Goal: Contribute content: Contribute content

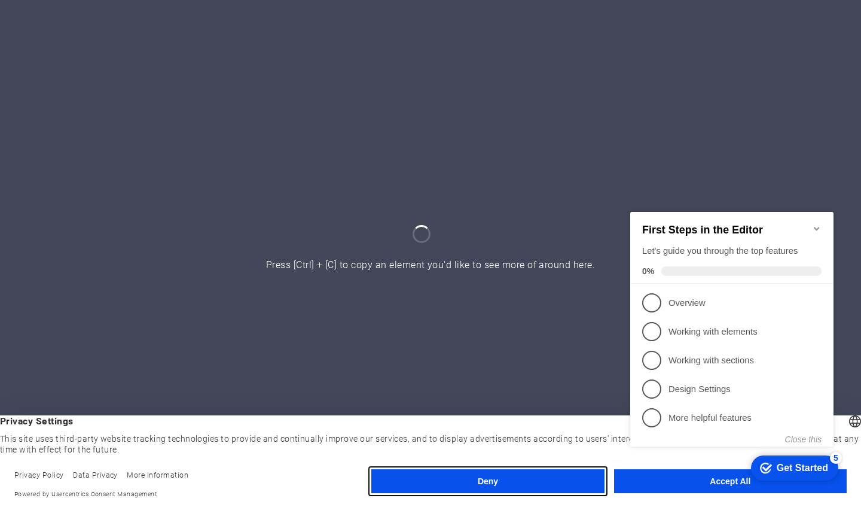
click at [510, 477] on button "Deny" at bounding box center [487, 481] width 233 height 24
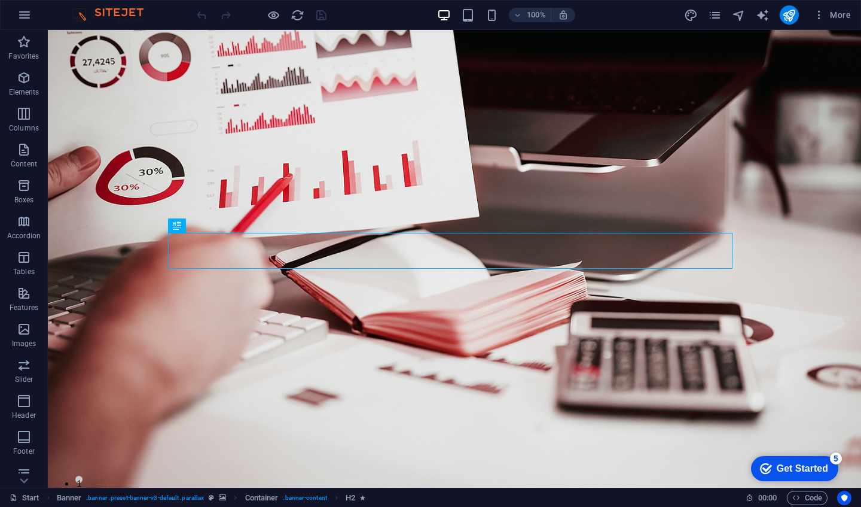
click at [800, 463] on div "Get Started" at bounding box center [802, 468] width 51 height 11
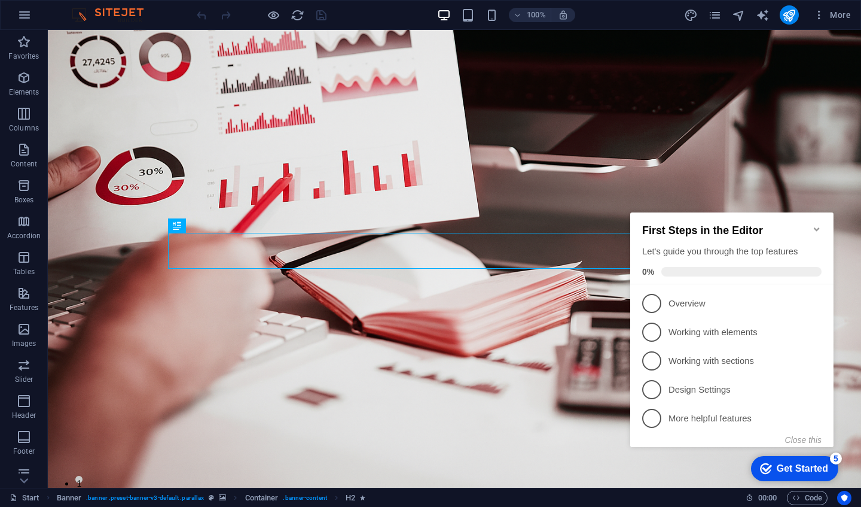
click at [813, 224] on icon "Minimize checklist" at bounding box center [817, 229] width 10 height 10
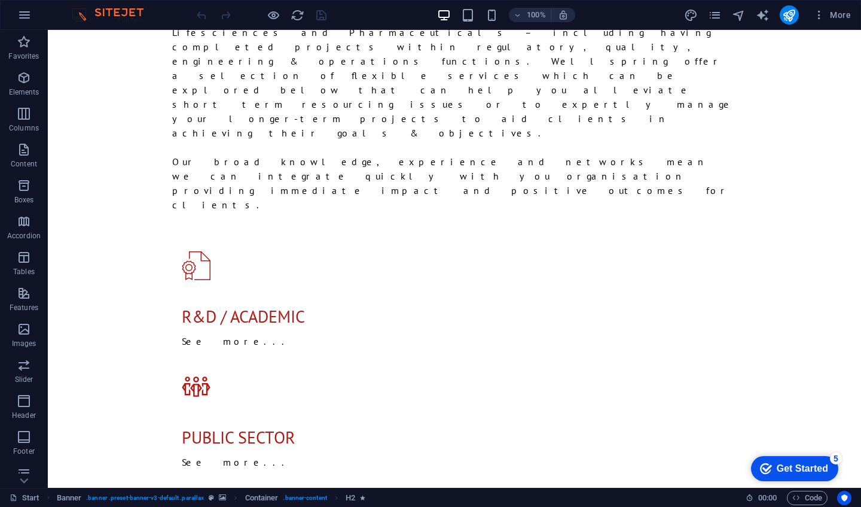
scroll to position [1235, 0]
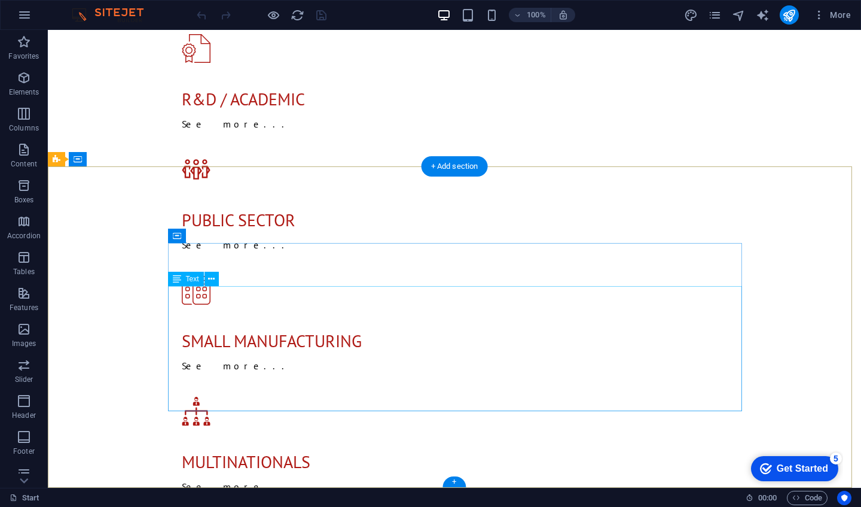
drag, startPoint x: 517, startPoint y: 383, endPoint x: 394, endPoint y: 300, distance: 148.3
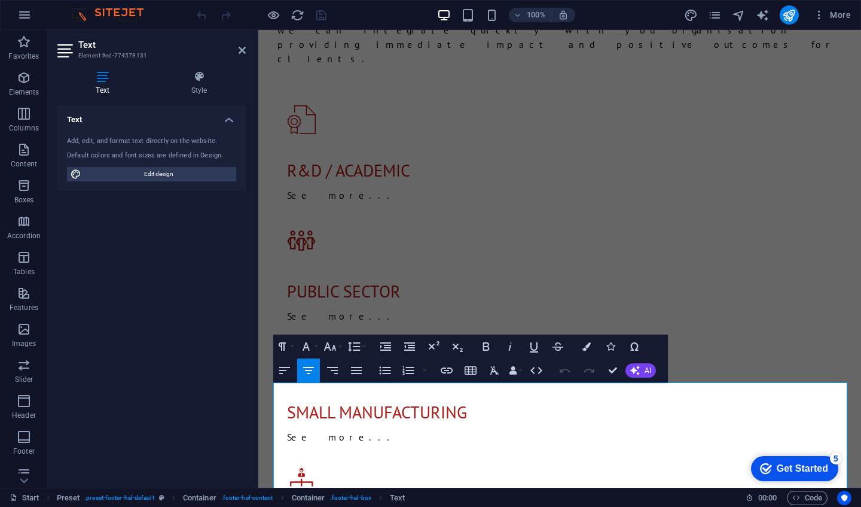
scroll to position [1250, 0]
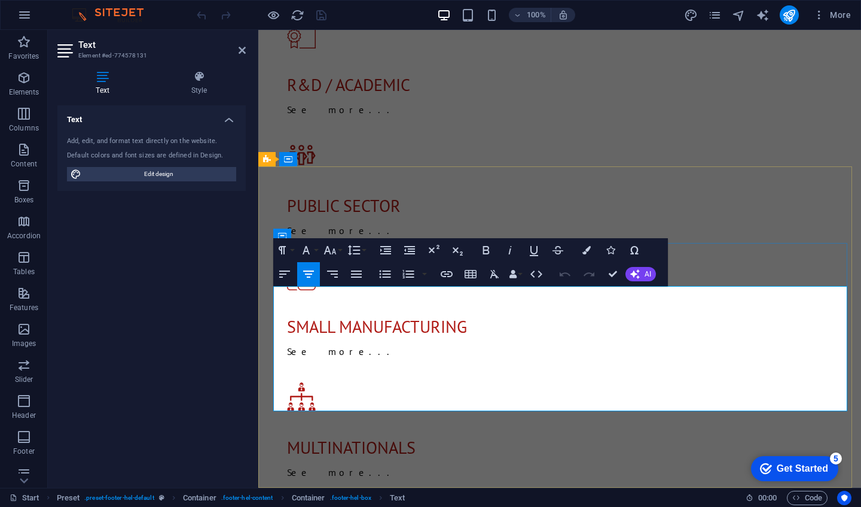
drag, startPoint x: 482, startPoint y: 428, endPoint x: 653, endPoint y: 382, distance: 177.2
click at [310, 248] on icon "button" at bounding box center [306, 250] width 14 height 14
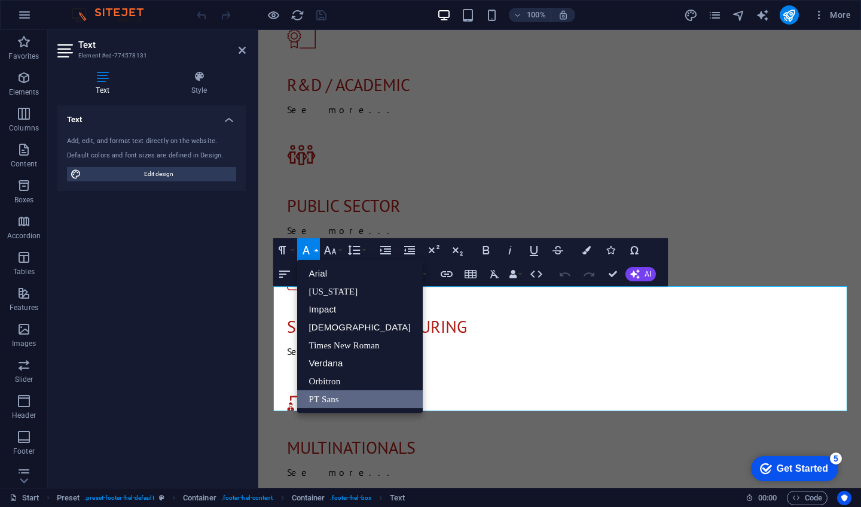
scroll to position [0, 0]
click at [337, 253] on button "Font Size" at bounding box center [332, 250] width 23 height 24
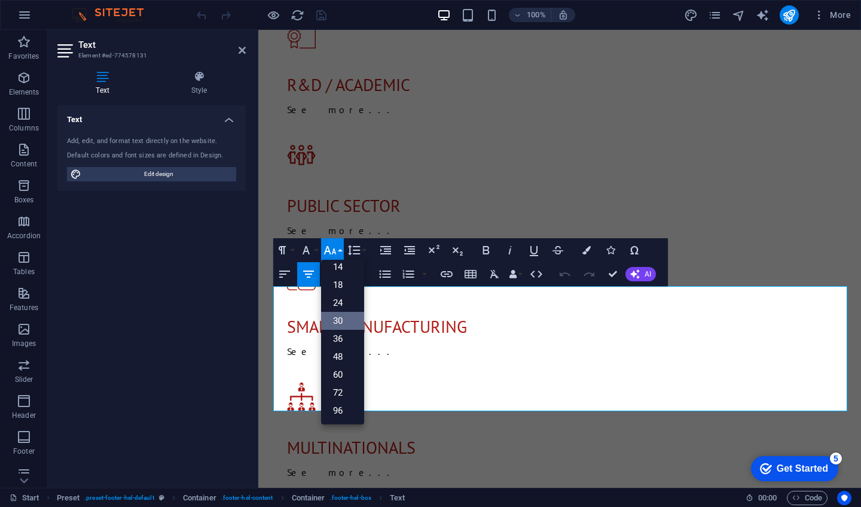
scroll to position [96, 0]
click at [337, 307] on link "24" at bounding box center [342, 303] width 43 height 18
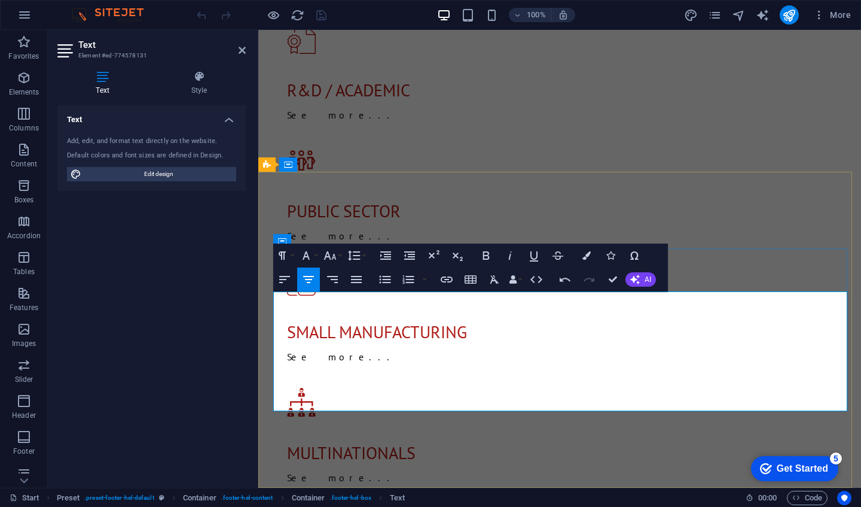
drag, startPoint x: 641, startPoint y: 309, endPoint x: 499, endPoint y: 309, distance: 141.2
click at [329, 254] on icon "button" at bounding box center [330, 255] width 14 height 14
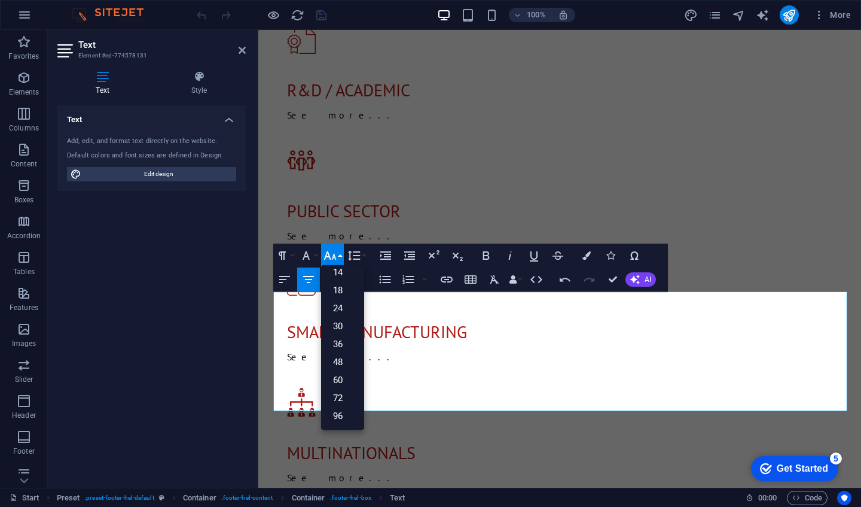
click at [343, 325] on link "30" at bounding box center [342, 326] width 43 height 18
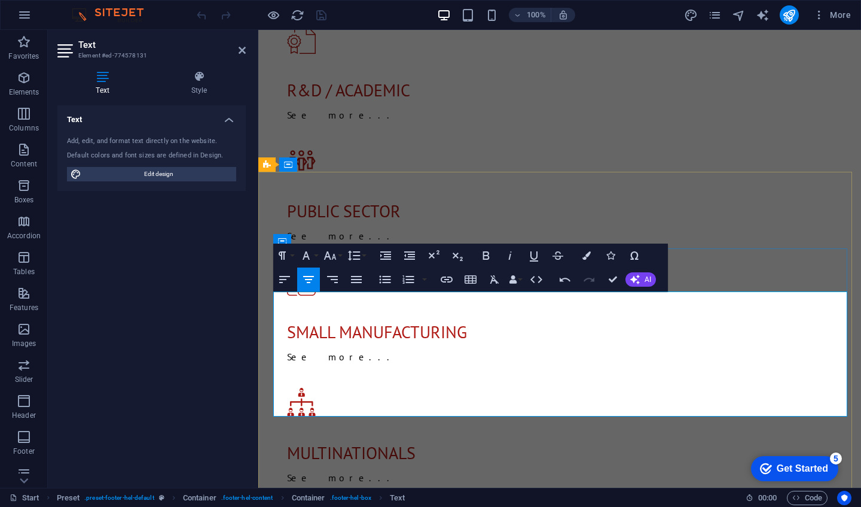
drag, startPoint x: 651, startPoint y: 388, endPoint x: 479, endPoint y: 303, distance: 191.8
click at [309, 255] on icon "button" at bounding box center [306, 255] width 14 height 14
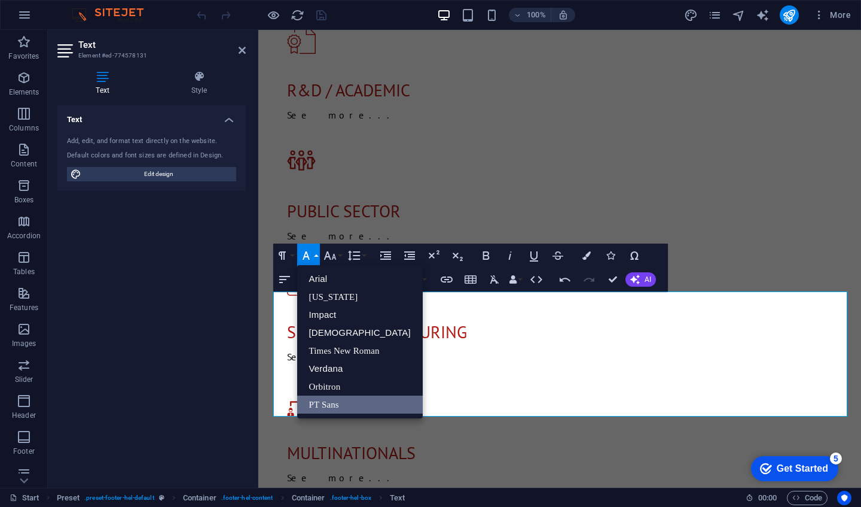
scroll to position [0, 0]
click at [332, 259] on icon "button" at bounding box center [330, 255] width 13 height 8
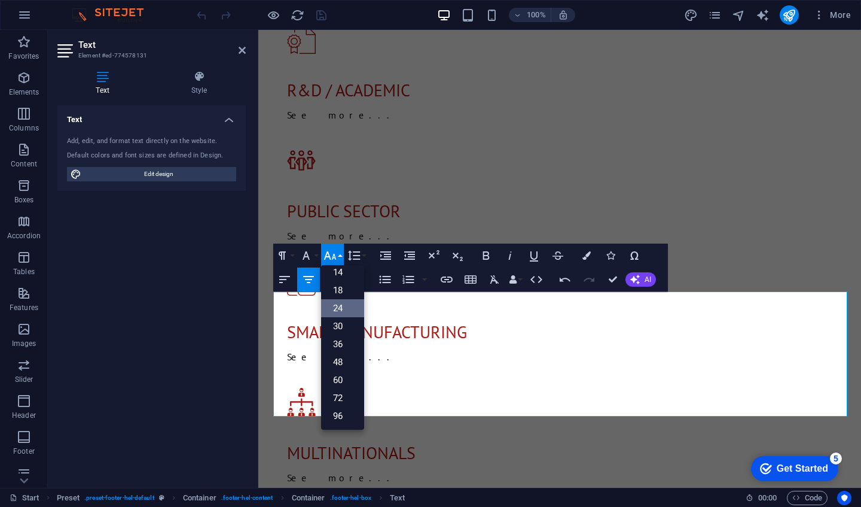
scroll to position [96, 0]
click at [339, 288] on link "18" at bounding box center [342, 290] width 43 height 18
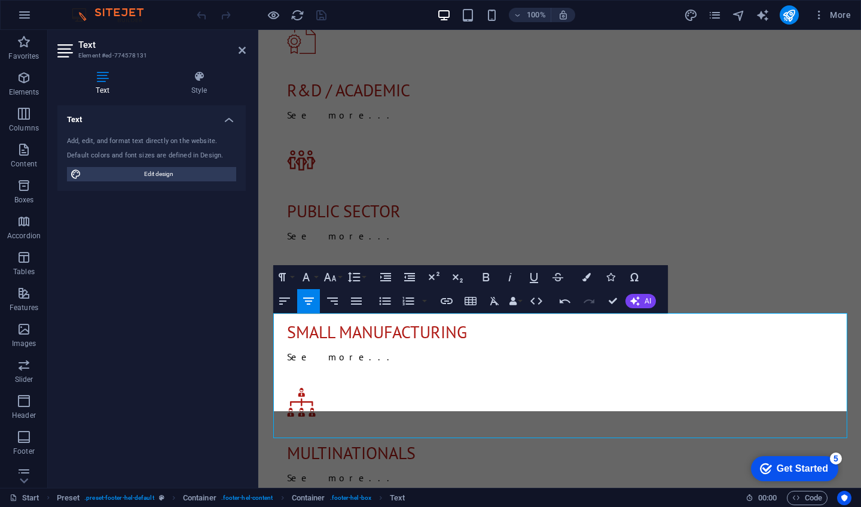
scroll to position [1223, 0]
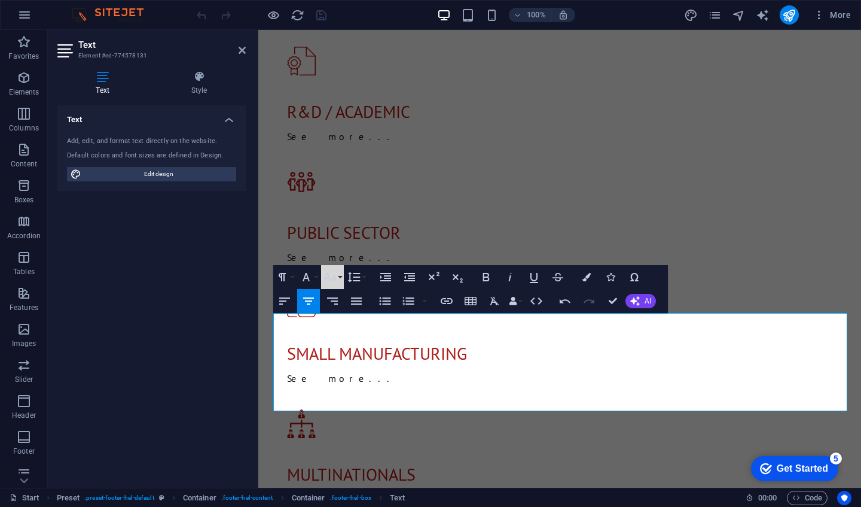
click at [332, 278] on icon "button" at bounding box center [330, 277] width 14 height 14
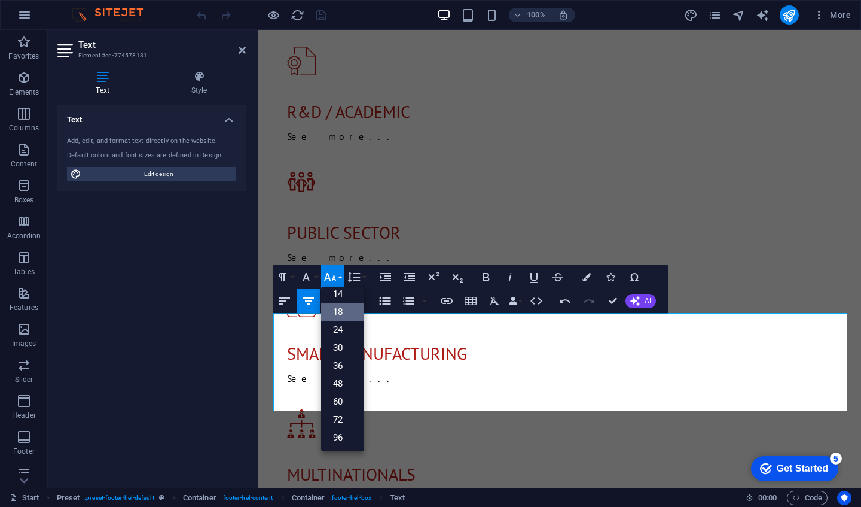
scroll to position [96, 0]
click at [348, 297] on link "14" at bounding box center [342, 294] width 43 height 18
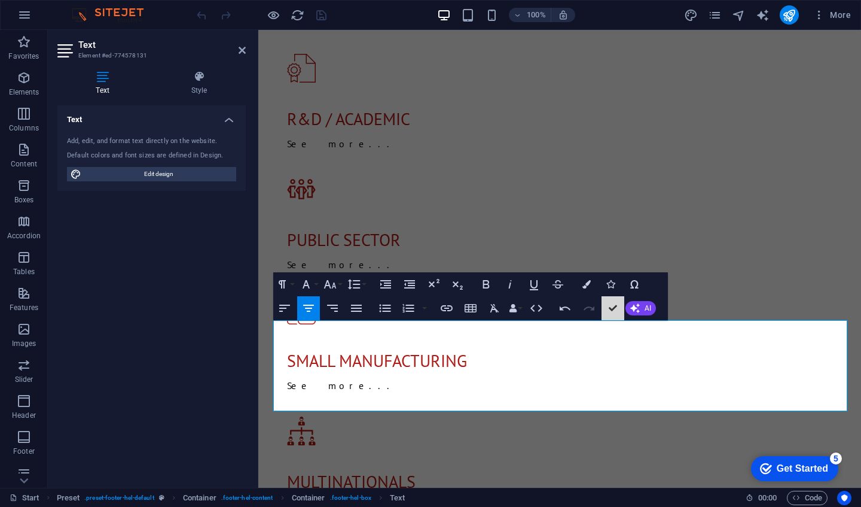
scroll to position [1201, 0]
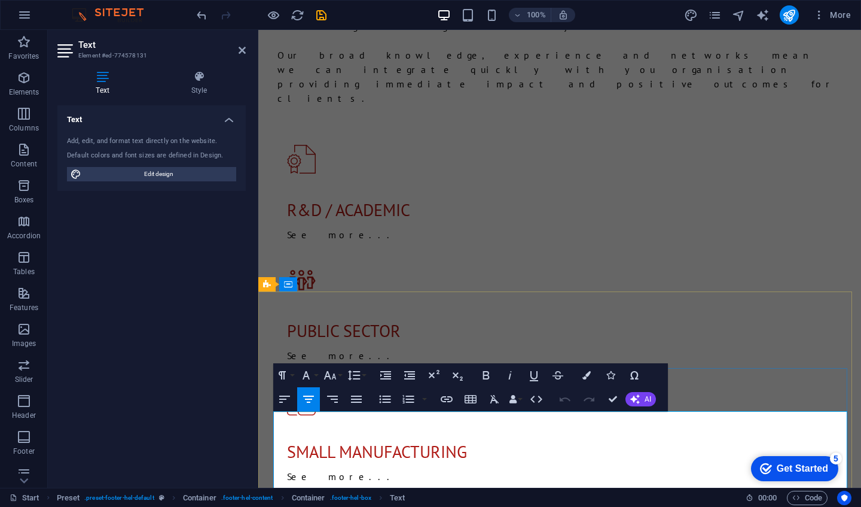
drag, startPoint x: 618, startPoint y: 477, endPoint x: 493, endPoint y: 416, distance: 139.1
click at [332, 369] on icon "button" at bounding box center [330, 375] width 14 height 14
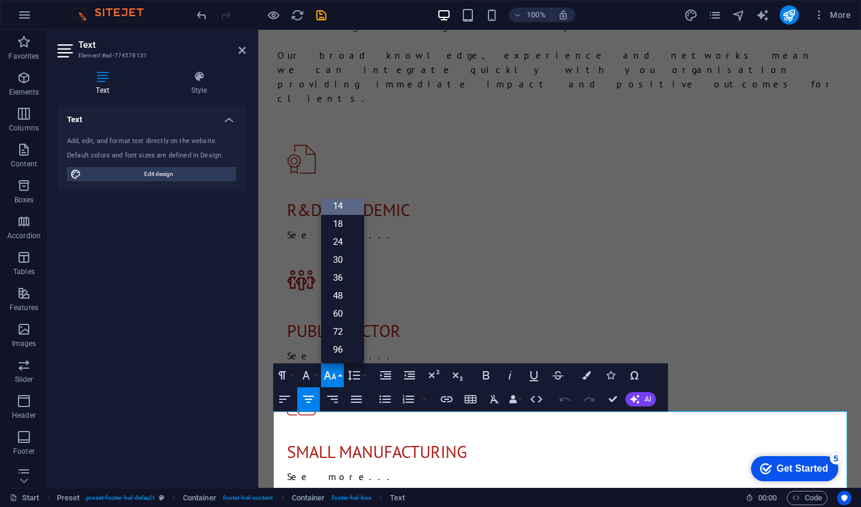
scroll to position [96, 0]
click at [332, 231] on link "18" at bounding box center [342, 224] width 43 height 18
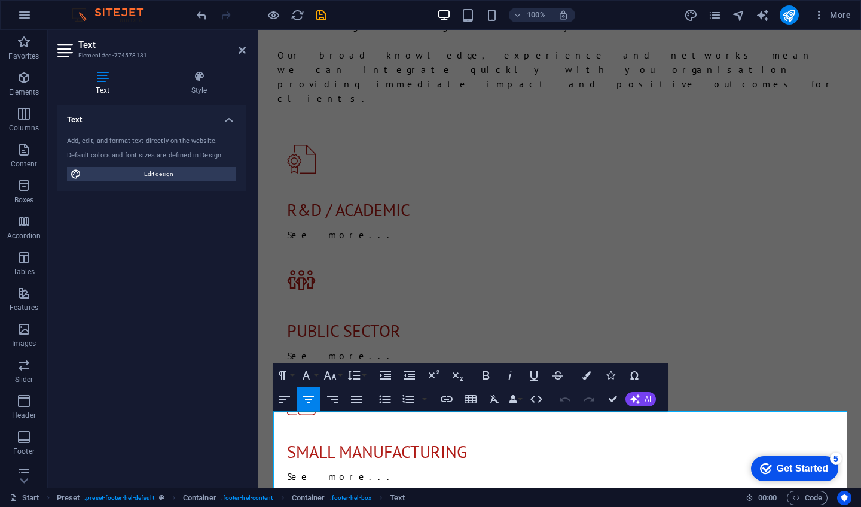
click at [637, 405] on button "AI" at bounding box center [641, 399] width 31 height 14
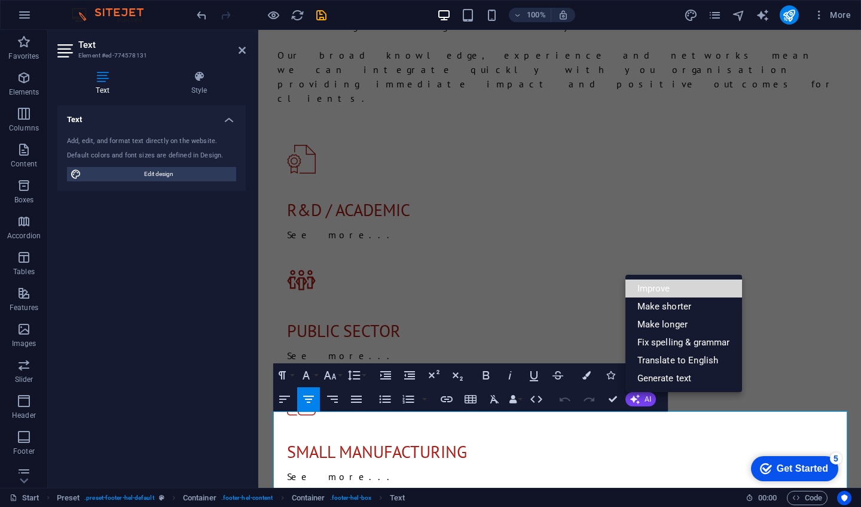
click at [654, 289] on link "Improve" at bounding box center [684, 288] width 117 height 18
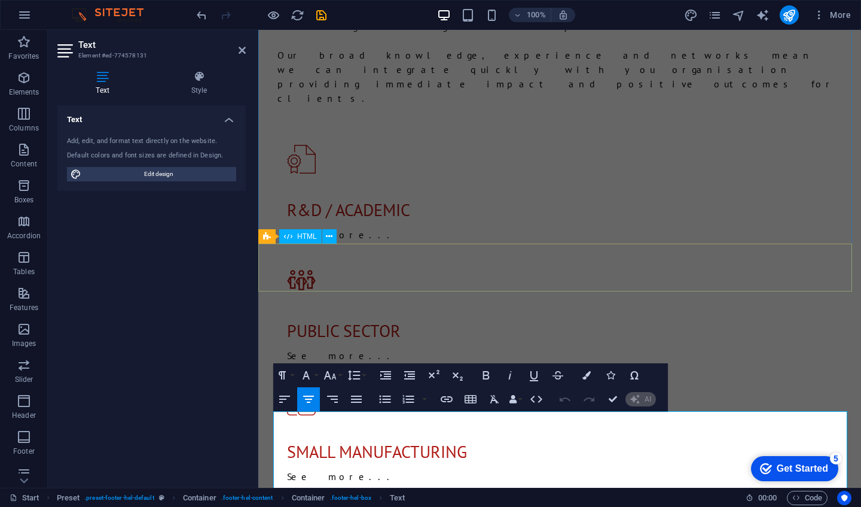
scroll to position [1129, 0]
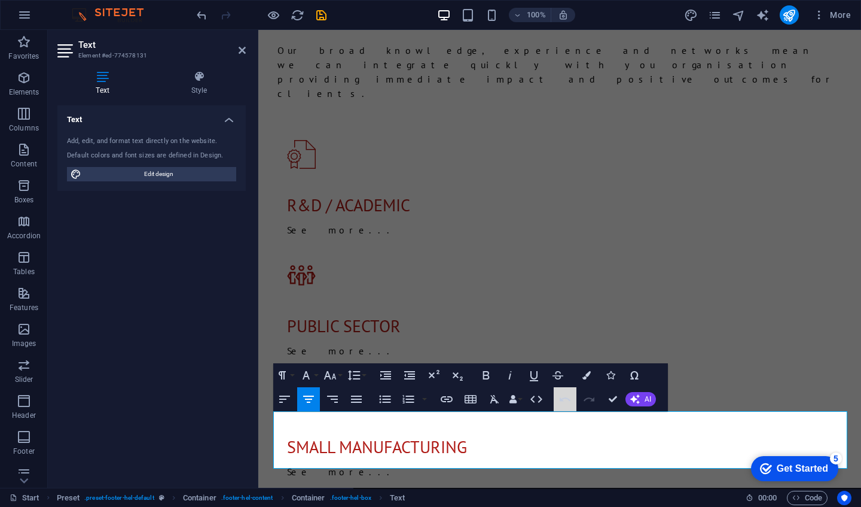
click at [569, 396] on icon "button" at bounding box center [565, 399] width 14 height 14
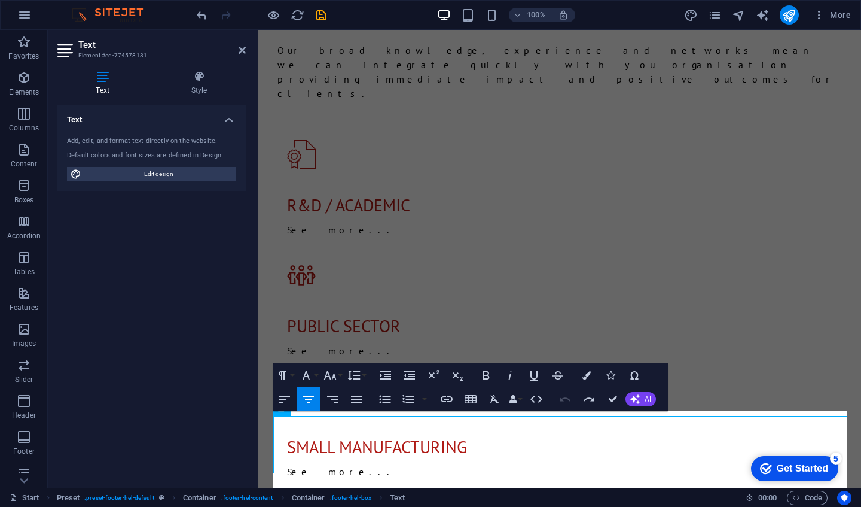
scroll to position [1125, 0]
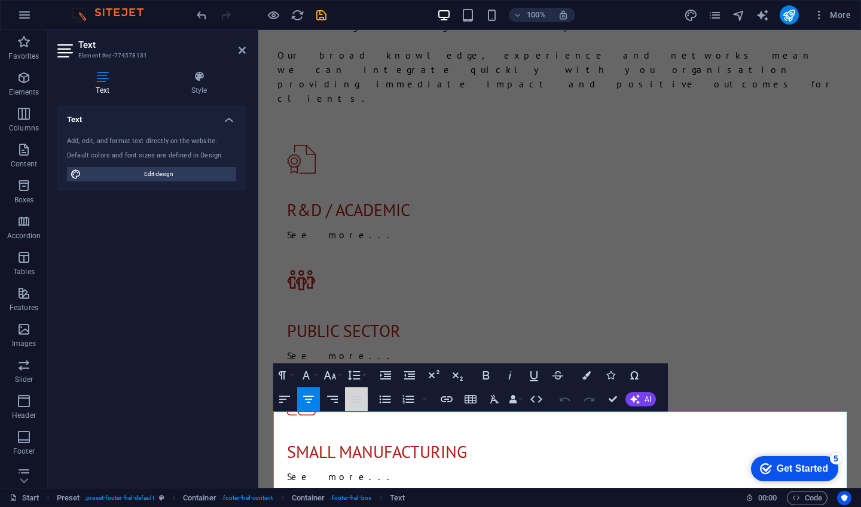
click at [352, 406] on button "Align Justify" at bounding box center [356, 399] width 23 height 24
click at [302, 397] on icon "button" at bounding box center [308, 399] width 14 height 14
click at [285, 401] on icon "button" at bounding box center [285, 399] width 14 height 14
click at [306, 403] on icon "button" at bounding box center [308, 399] width 14 height 14
drag, startPoint x: 618, startPoint y: 482, endPoint x: 488, endPoint y: 411, distance: 147.7
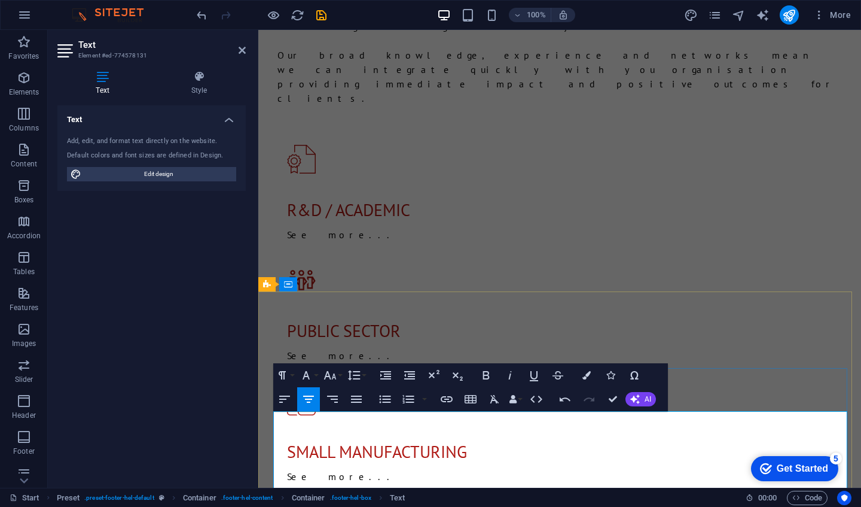
drag, startPoint x: 481, startPoint y: 415, endPoint x: 614, endPoint y: 473, distance: 145.2
click at [359, 397] on icon "button" at bounding box center [356, 399] width 14 height 14
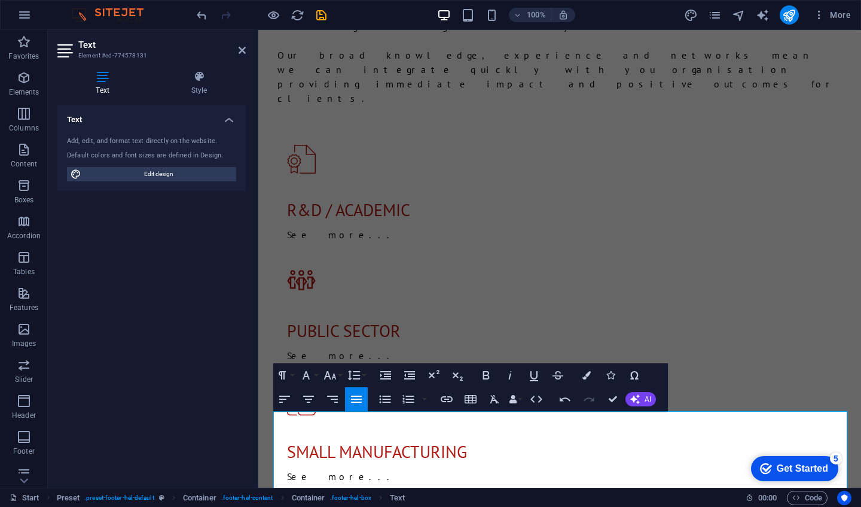
click at [388, 369] on icon "button" at bounding box center [386, 375] width 14 height 14
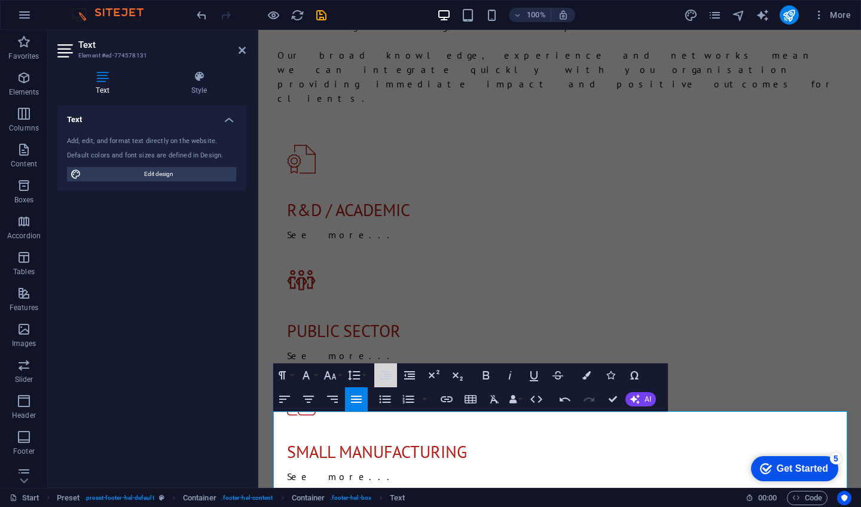
click at [388, 369] on icon "button" at bounding box center [386, 375] width 14 height 14
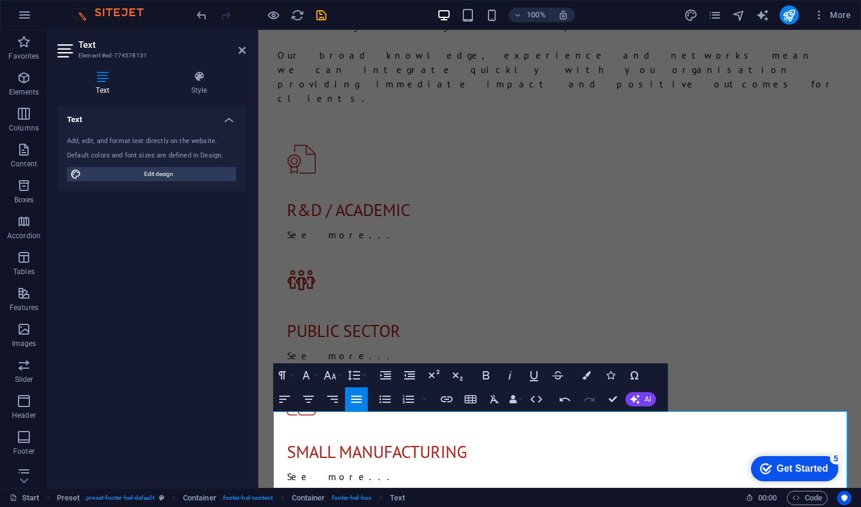
click at [388, 369] on icon "button" at bounding box center [386, 375] width 14 height 14
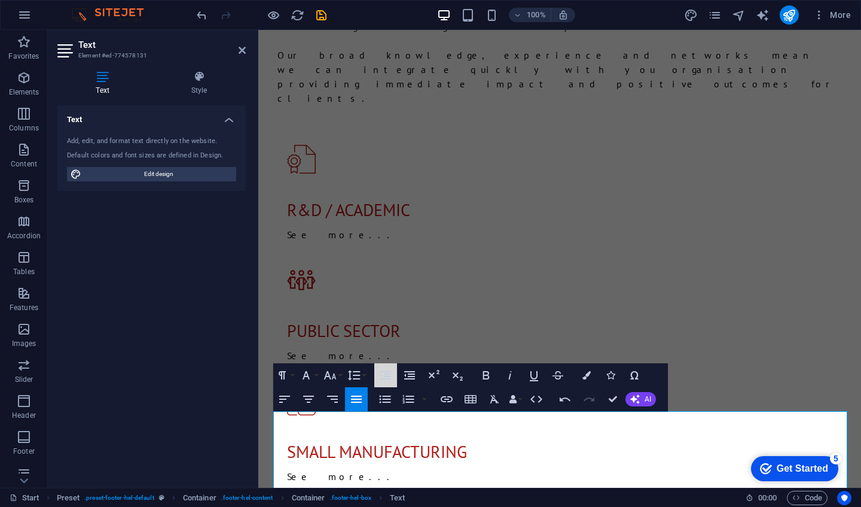
click at [388, 369] on icon "button" at bounding box center [386, 375] width 14 height 14
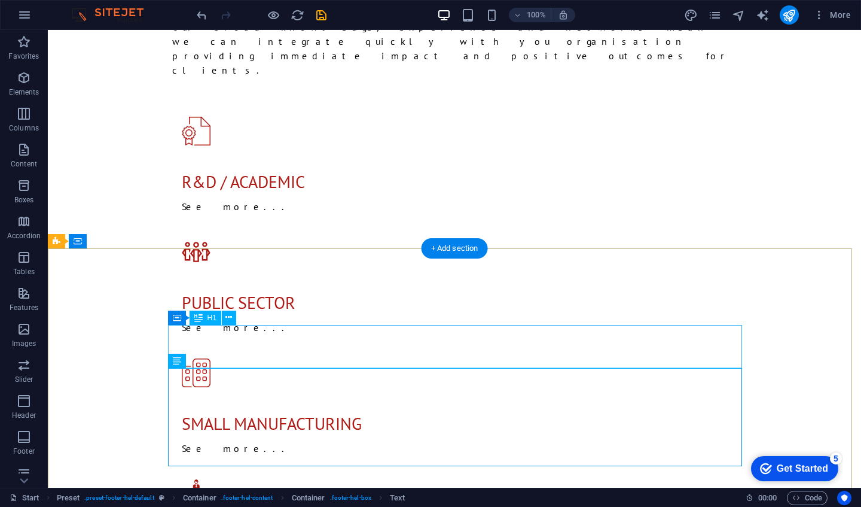
scroll to position [1154, 0]
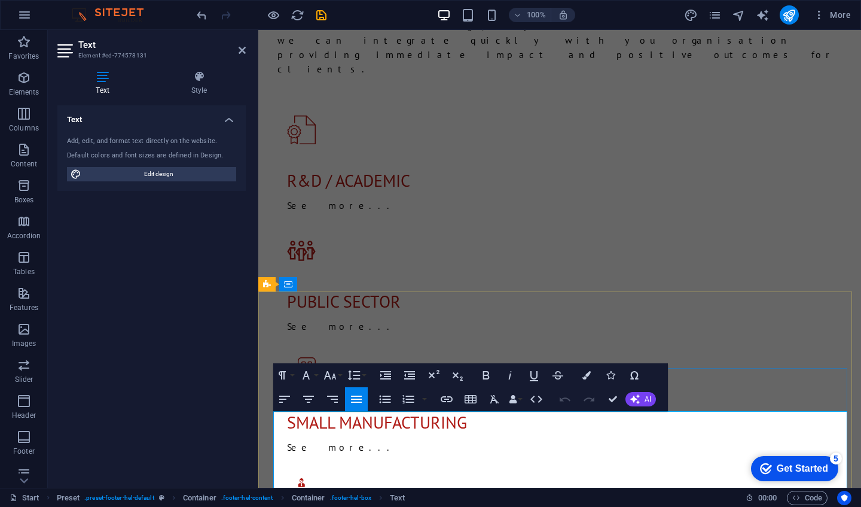
scroll to position [1125, 0]
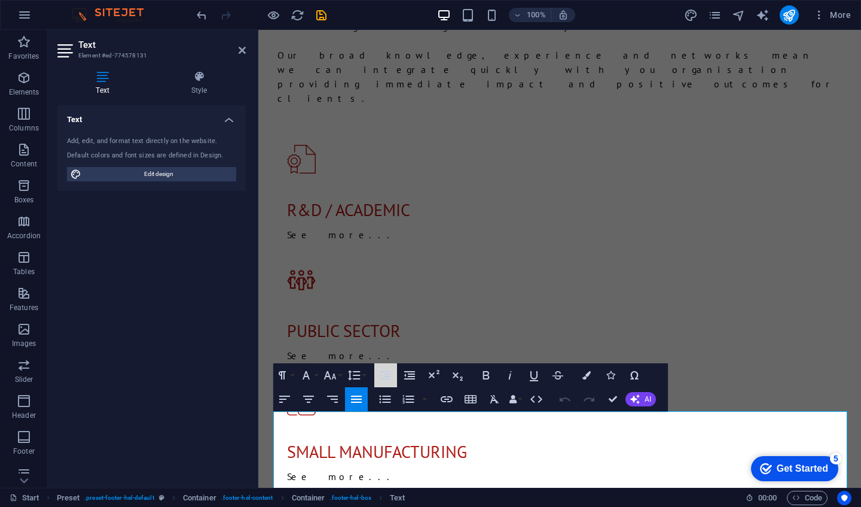
click at [383, 383] on button "Increase Indent" at bounding box center [385, 375] width 23 height 24
click at [562, 401] on icon "button" at bounding box center [565, 399] width 11 height 4
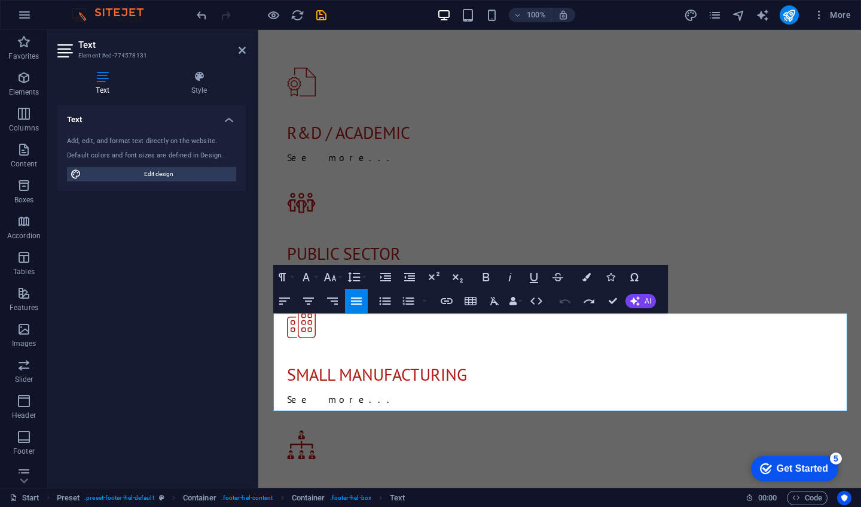
scroll to position [1223, 0]
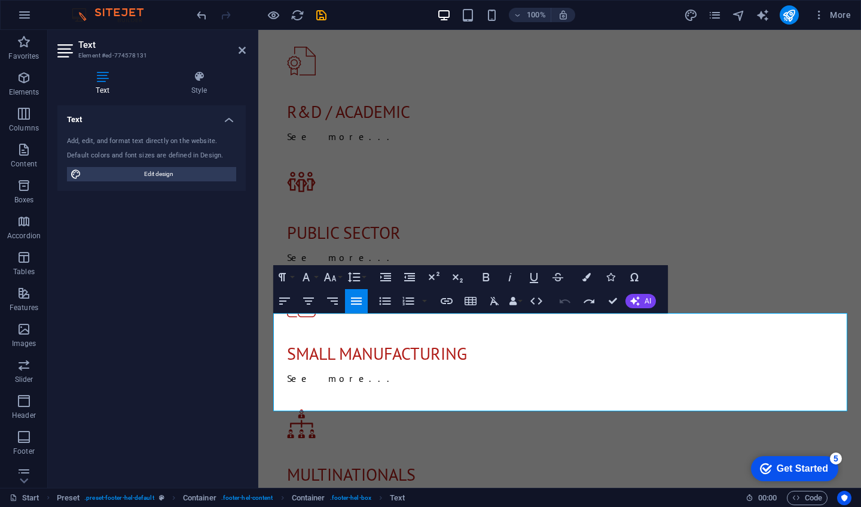
drag, startPoint x: 474, startPoint y: 420, endPoint x: 544, endPoint y: 487, distance: 97.7
click at [391, 276] on icon "button" at bounding box center [386, 277] width 14 height 14
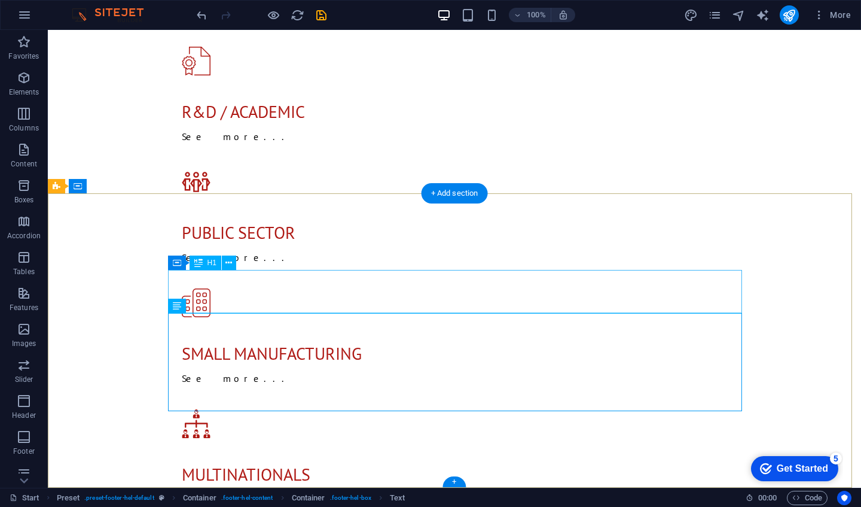
scroll to position [1208, 0]
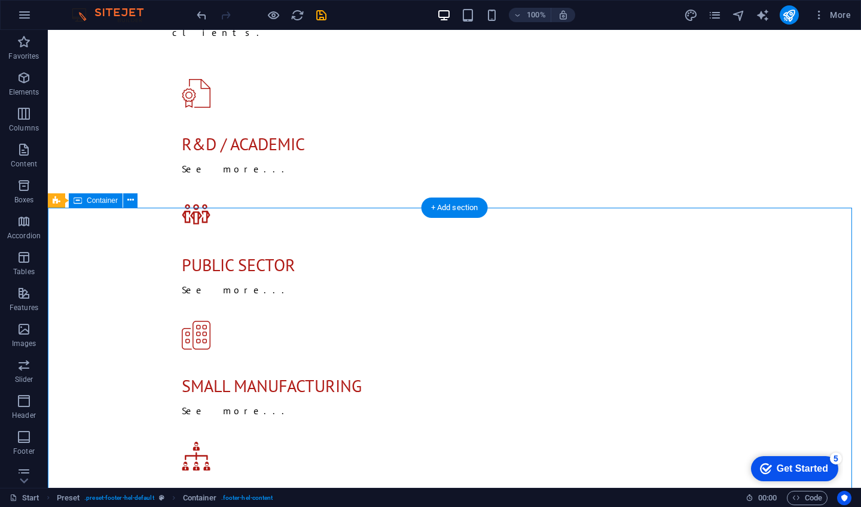
scroll to position [1195, 0]
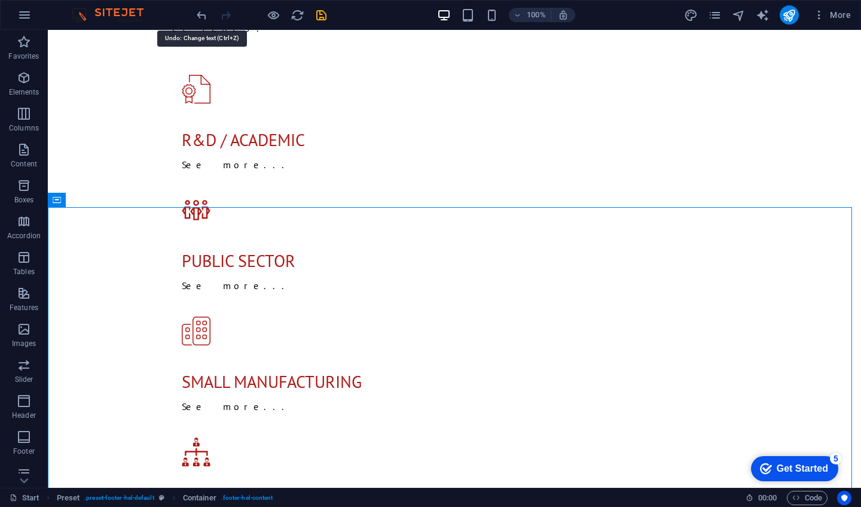
click at [202, 14] on icon "undo" at bounding box center [202, 15] width 14 height 14
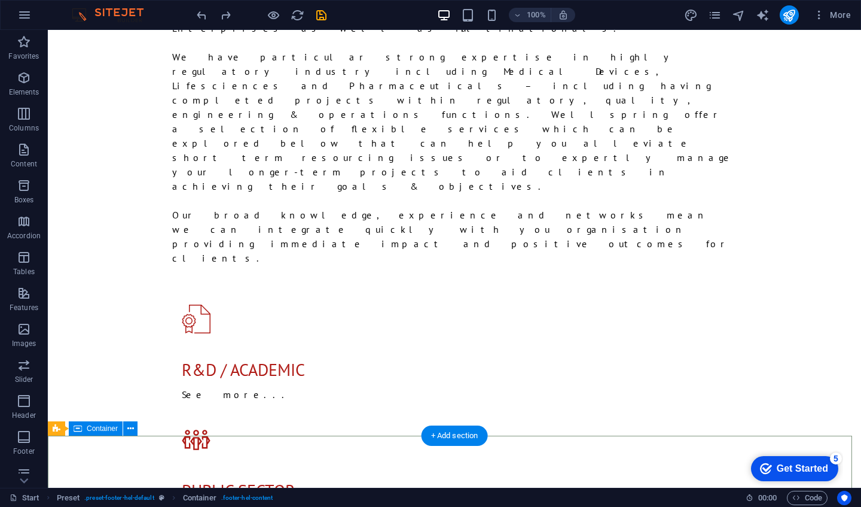
scroll to position [966, 0]
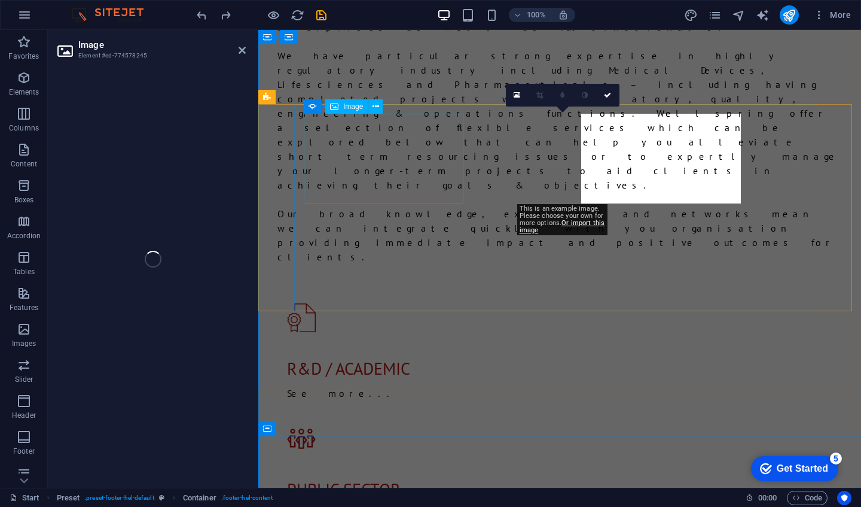
select select "px"
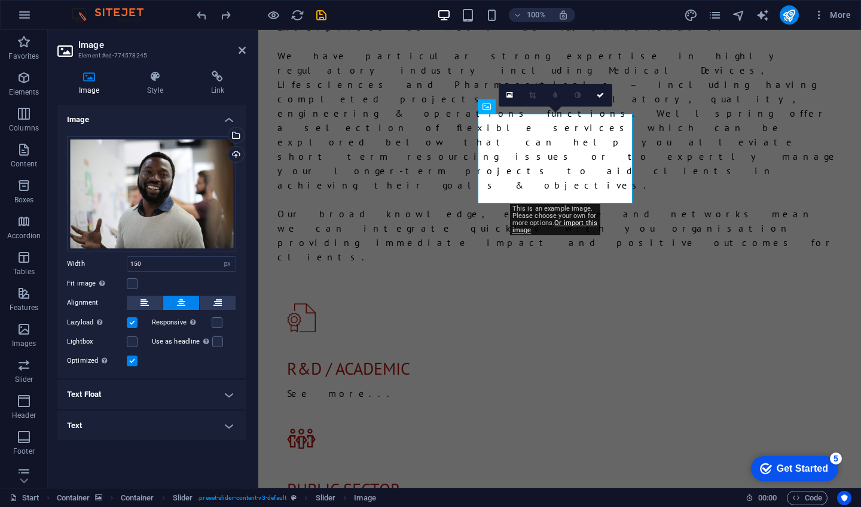
click at [240, 152] on div "Upload" at bounding box center [235, 156] width 18 height 18
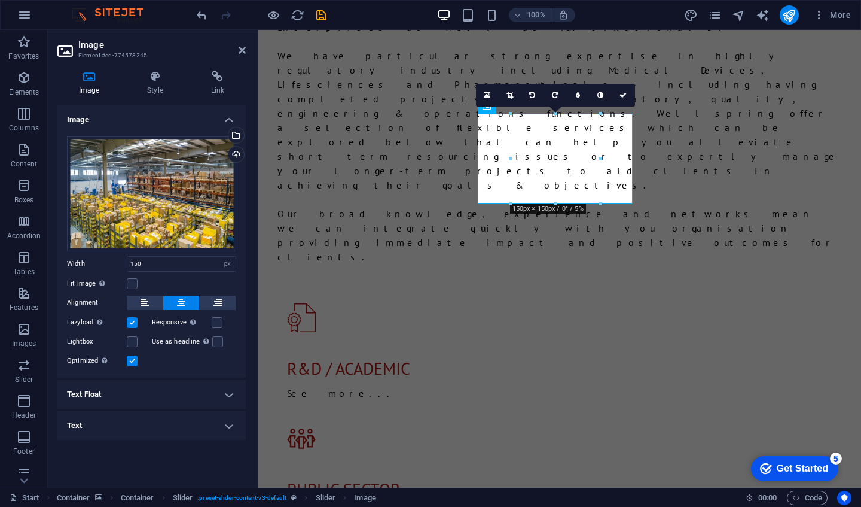
click at [505, 92] on link at bounding box center [510, 95] width 23 height 23
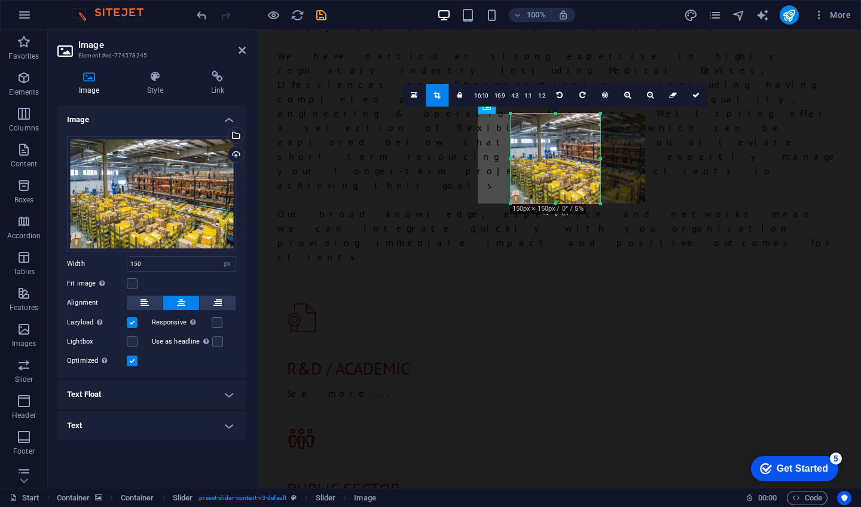
drag, startPoint x: 553, startPoint y: 164, endPoint x: 572, endPoint y: 163, distance: 19.2
click at [572, 163] on div at bounding box center [578, 159] width 135 height 90
click at [690, 93] on link at bounding box center [696, 95] width 23 height 23
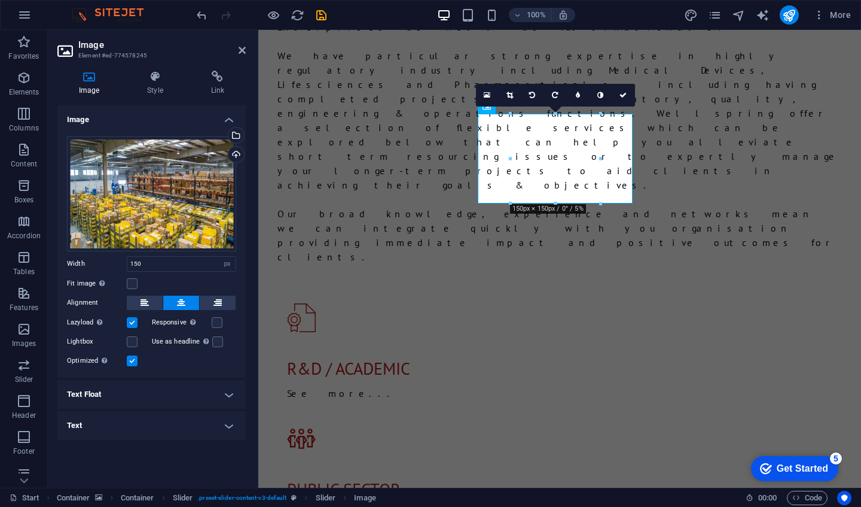
click at [623, 93] on icon at bounding box center [623, 95] width 7 height 7
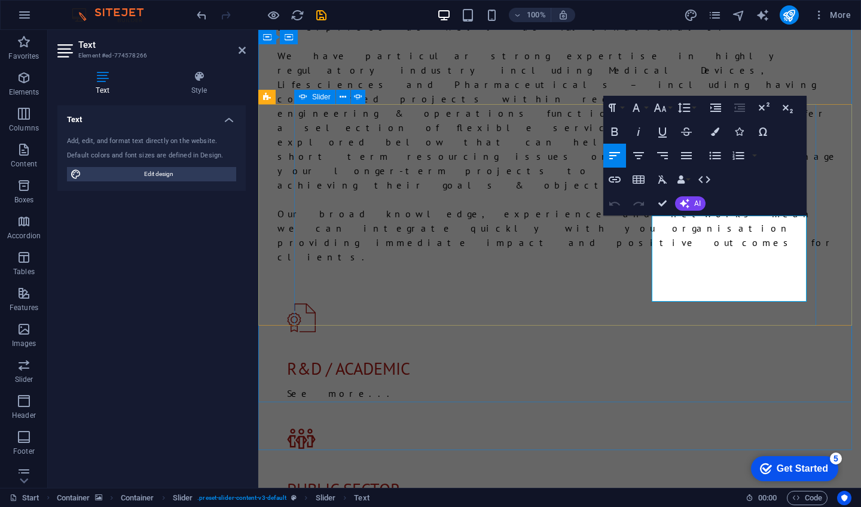
drag, startPoint x: 737, startPoint y: 295, endPoint x: 641, endPoint y: 222, distance: 120.4
copy p "Delivered on-site support to address multiple non-conformances and corrective a…"
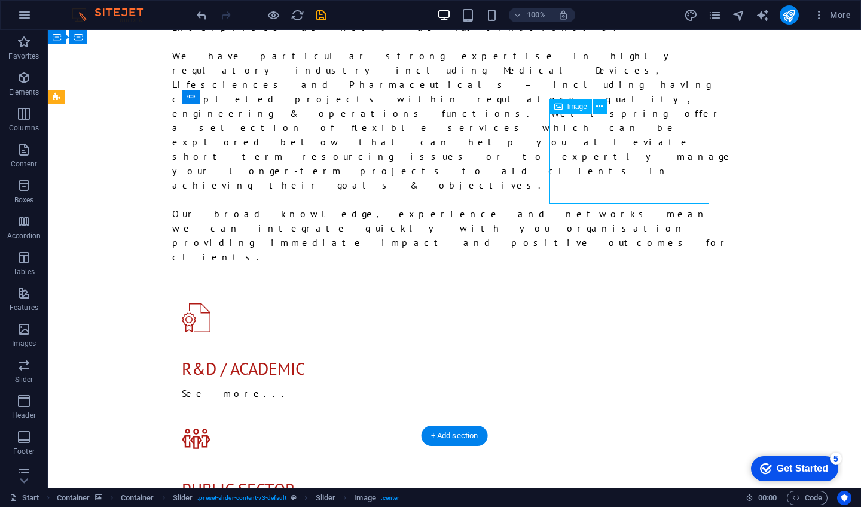
select select "px"
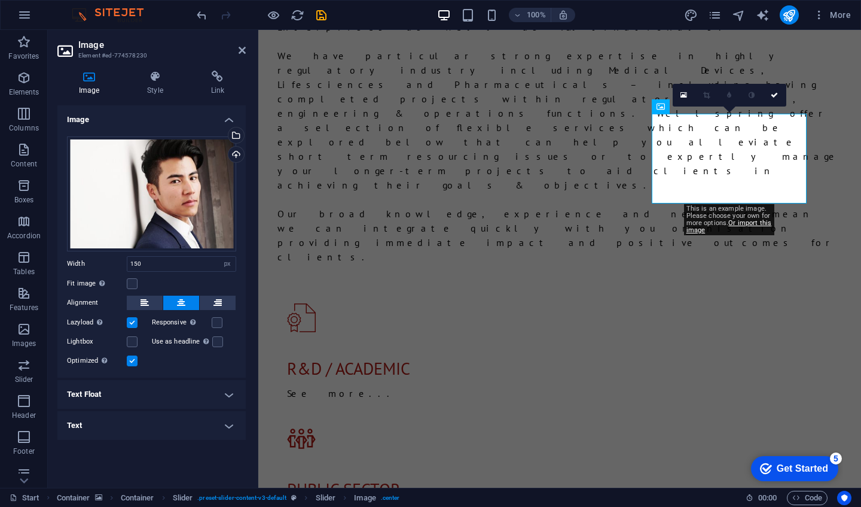
click at [233, 155] on div "Upload" at bounding box center [235, 156] width 18 height 18
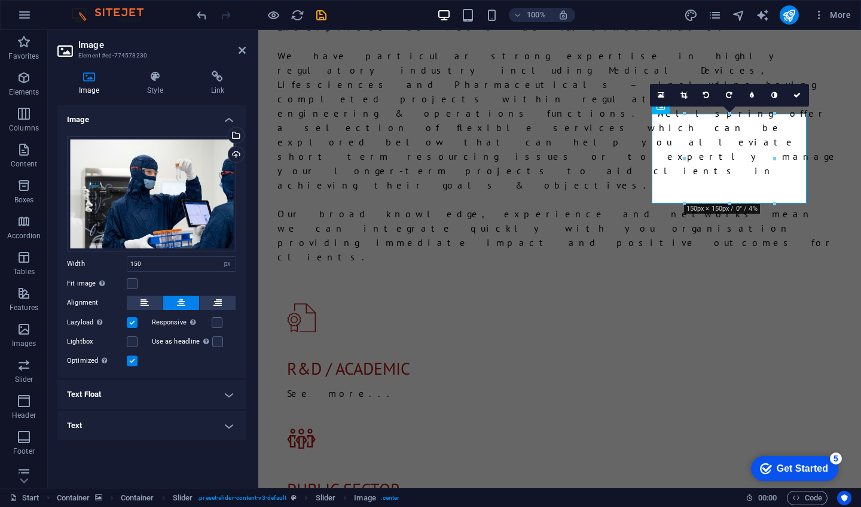
click at [799, 96] on icon at bounding box center [797, 95] width 7 height 7
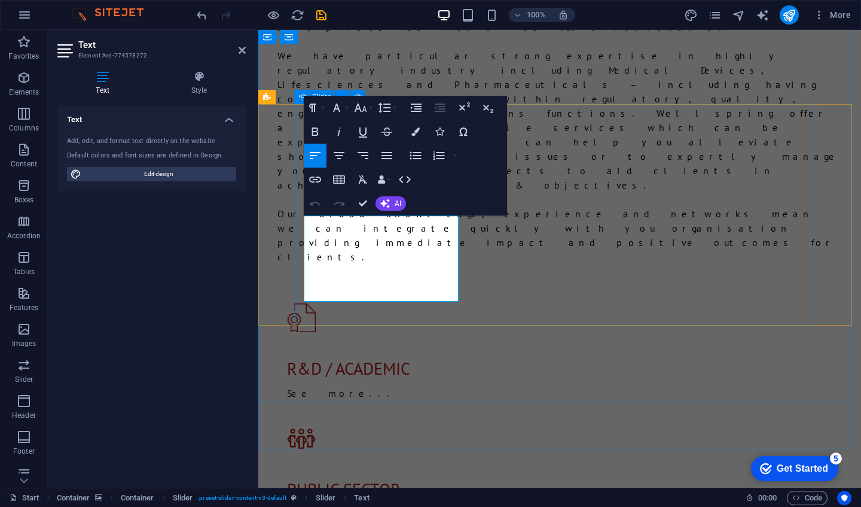
drag, startPoint x: 404, startPoint y: 288, endPoint x: 299, endPoint y: 215, distance: 127.6
copy p "Delivered on-site commissioning and qualification support for a leading multina…"
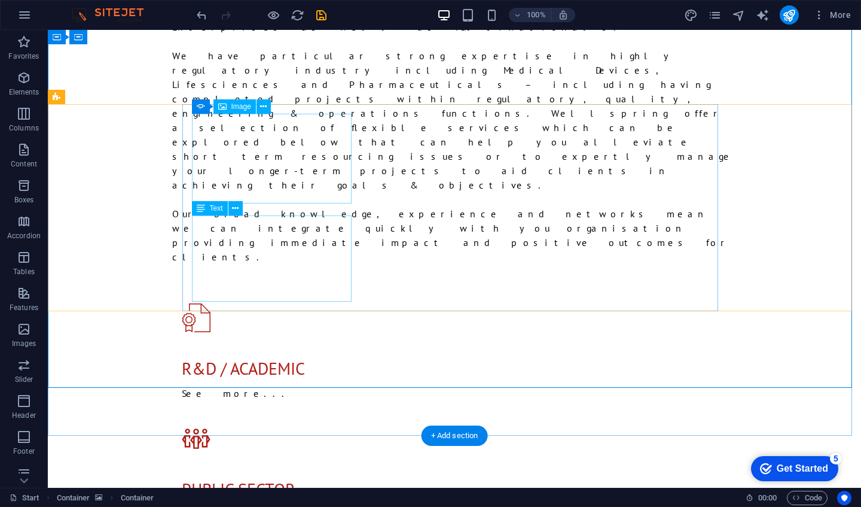
select select "px"
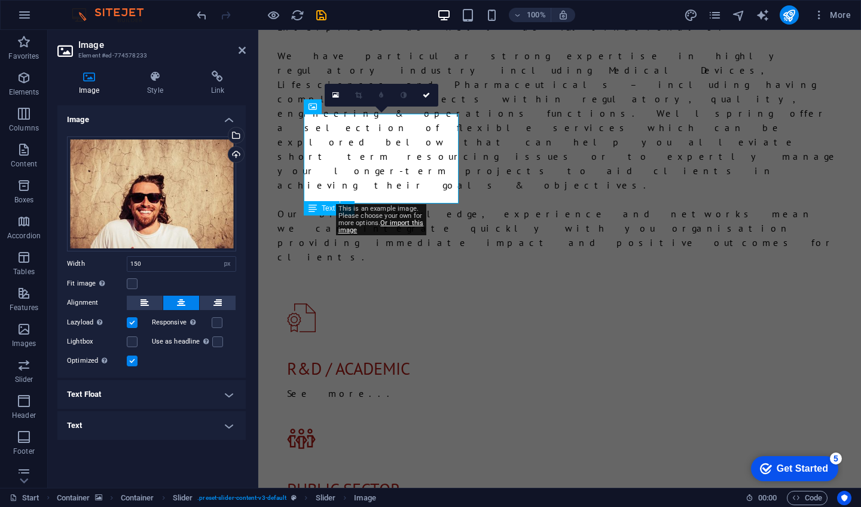
click at [239, 157] on div "Upload" at bounding box center [235, 156] width 18 height 18
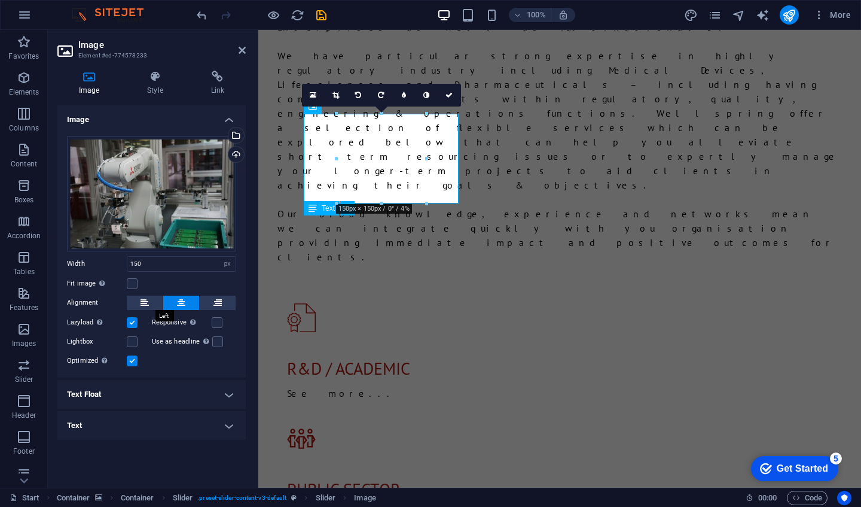
click at [151, 301] on button at bounding box center [145, 302] width 36 height 14
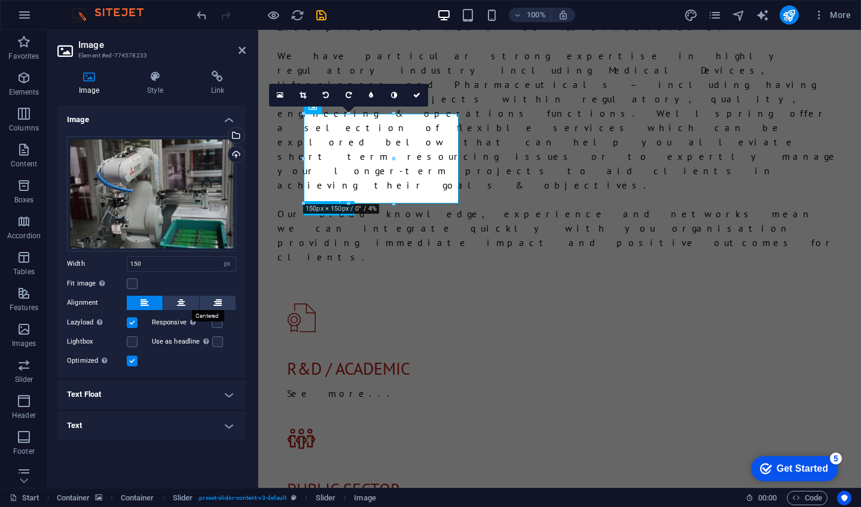
click at [182, 302] on icon at bounding box center [181, 302] width 8 height 14
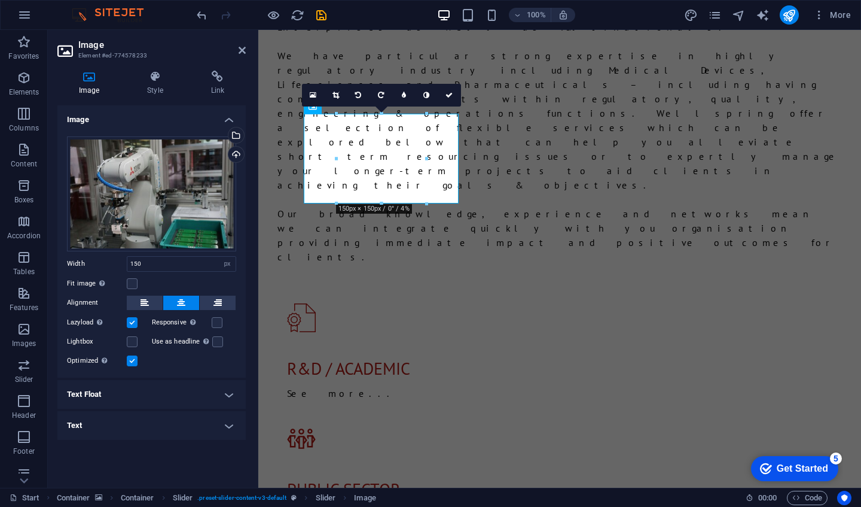
click at [339, 91] on link at bounding box center [336, 95] width 23 height 23
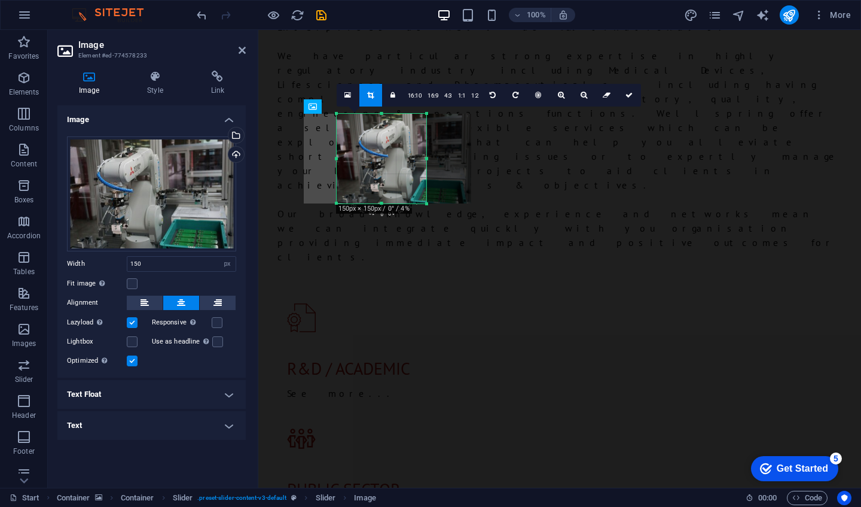
drag, startPoint x: 383, startPoint y: 153, endPoint x: 409, endPoint y: 156, distance: 25.2
click at [409, 156] on div at bounding box center [404, 159] width 135 height 90
click at [621, 96] on link at bounding box center [629, 95] width 23 height 23
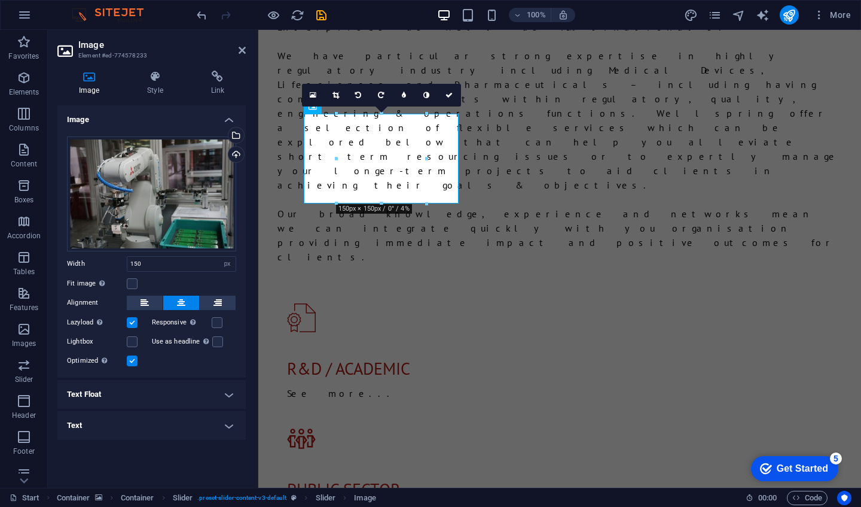
click at [445, 94] on link at bounding box center [449, 95] width 23 height 23
